Goal: Transaction & Acquisition: Purchase product/service

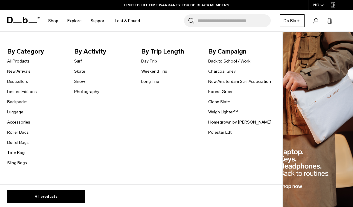
click at [15, 60] on link "All Products" at bounding box center [18, 61] width 22 height 6
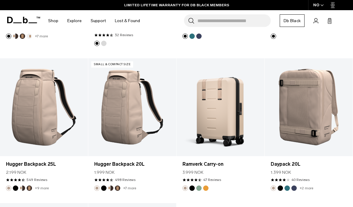
scroll to position [1546, 0]
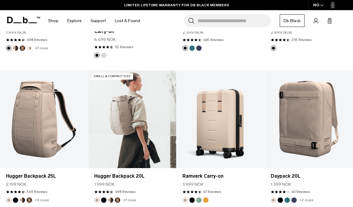
click at [149, 133] on link "Hugger Backpack 20L" at bounding box center [132, 119] width 88 height 98
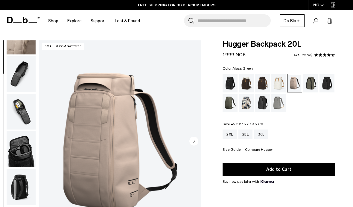
click at [228, 111] on div "Moss Green" at bounding box center [230, 103] width 15 height 19
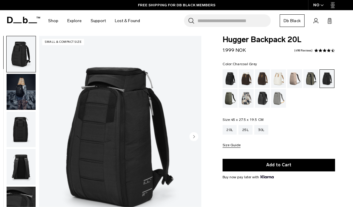
scroll to position [6, 0]
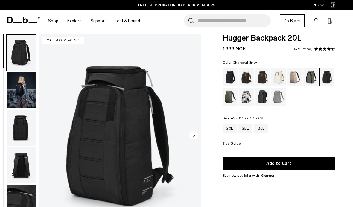
click at [17, 154] on img "button" at bounding box center [21, 165] width 29 height 36
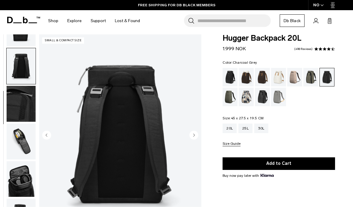
scroll to position [114, 0]
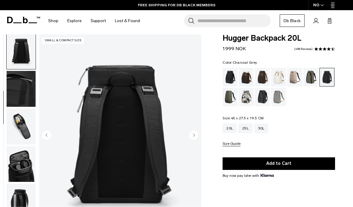
click at [18, 104] on img "button" at bounding box center [21, 89] width 29 height 36
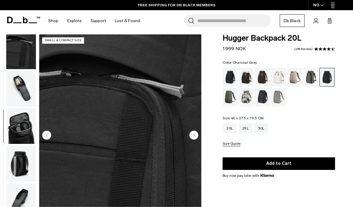
click at [17, 144] on img "button" at bounding box center [21, 126] width 29 height 36
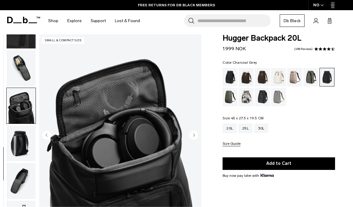
scroll to position [177, 0]
click at [19, 149] on img "button" at bounding box center [21, 143] width 29 height 36
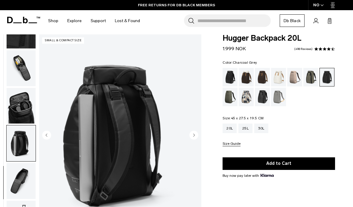
click at [18, 170] on img "button" at bounding box center [21, 181] width 29 height 36
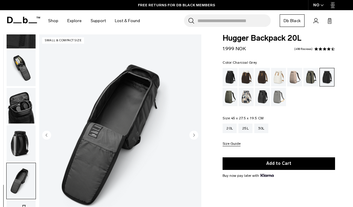
click at [21, 151] on img "button" at bounding box center [21, 143] width 29 height 36
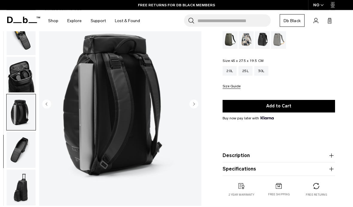
scroll to position [73, 0]
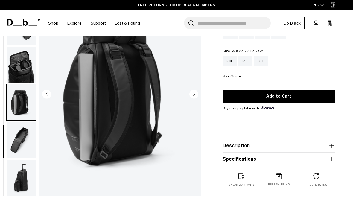
click at [18, 143] on img "button" at bounding box center [21, 140] width 29 height 36
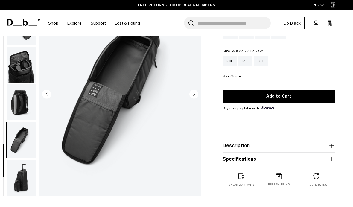
click at [26, 170] on img "button" at bounding box center [21, 178] width 29 height 36
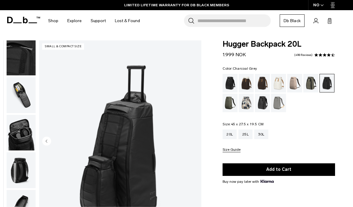
scroll to position [8, 0]
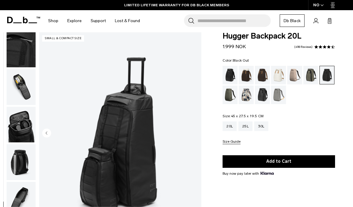
click at [229, 75] on div "Black Out" at bounding box center [230, 75] width 15 height 19
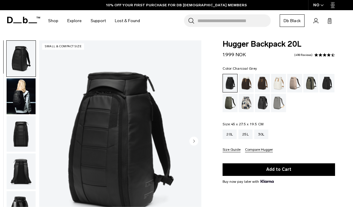
click at [334, 80] on div "Charcoal Grey" at bounding box center [327, 83] width 15 height 19
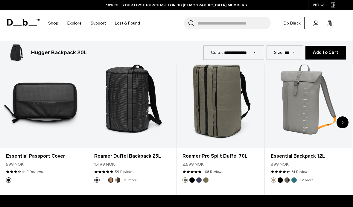
scroll to position [261, 0]
